Goal: Register for event/course: Sign up to attend an event or enroll in a course

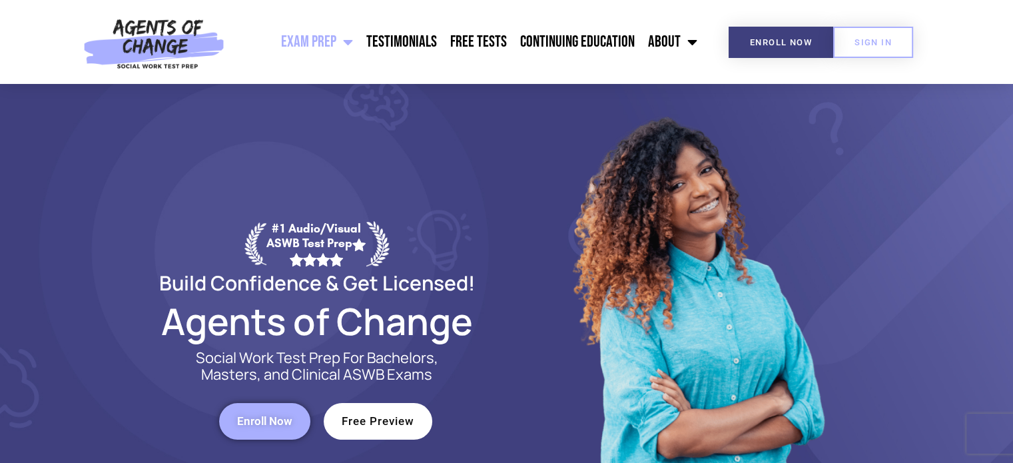
click at [328, 41] on link "Exam Prep" at bounding box center [316, 41] width 85 height 33
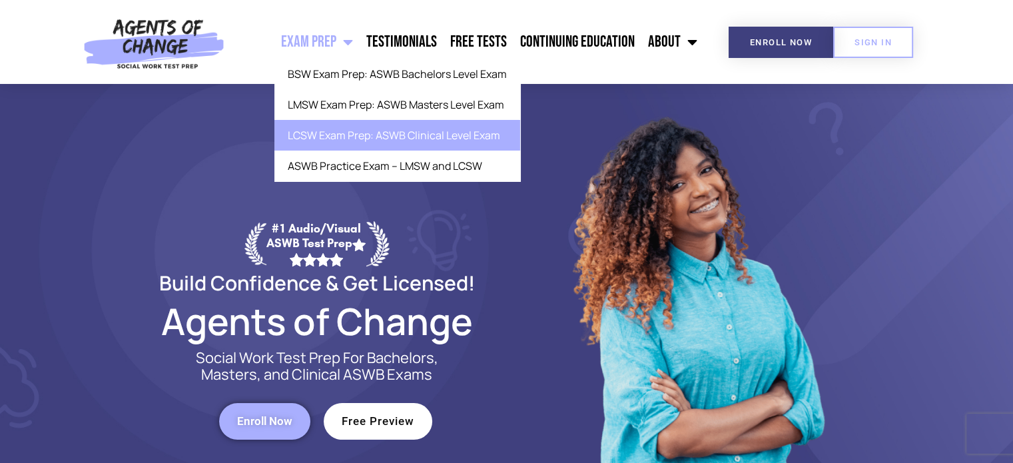
click at [325, 138] on link "LCSW Exam Prep: ASWB Clinical Level Exam" at bounding box center [397, 135] width 246 height 31
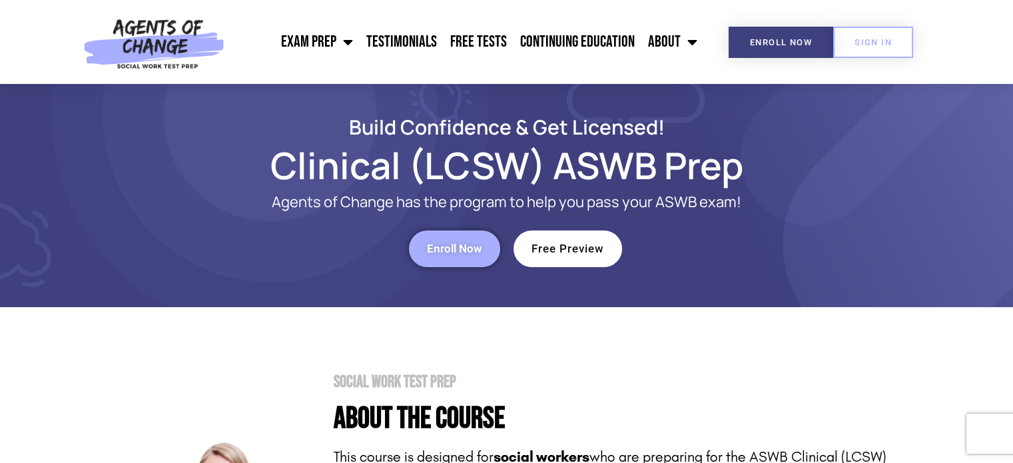
click at [453, 254] on span "Enroll Now" at bounding box center [454, 248] width 55 height 11
